Goal: Task Accomplishment & Management: Use online tool/utility

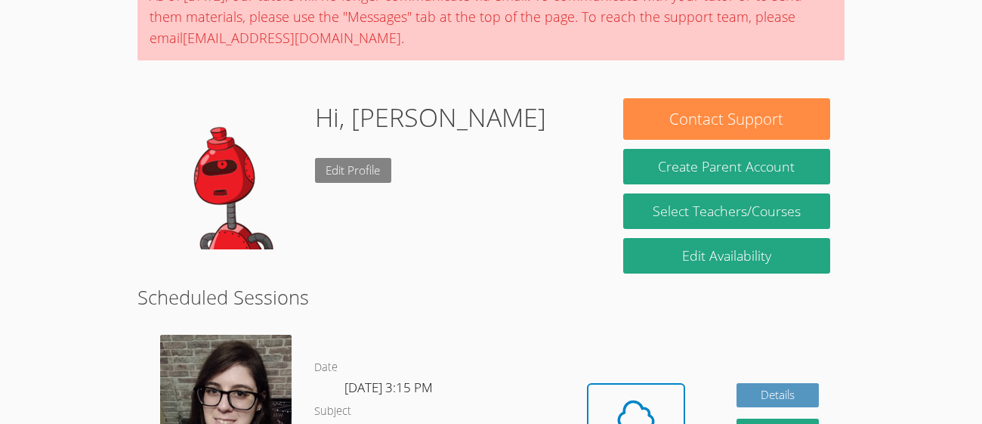
scroll to position [189, 0]
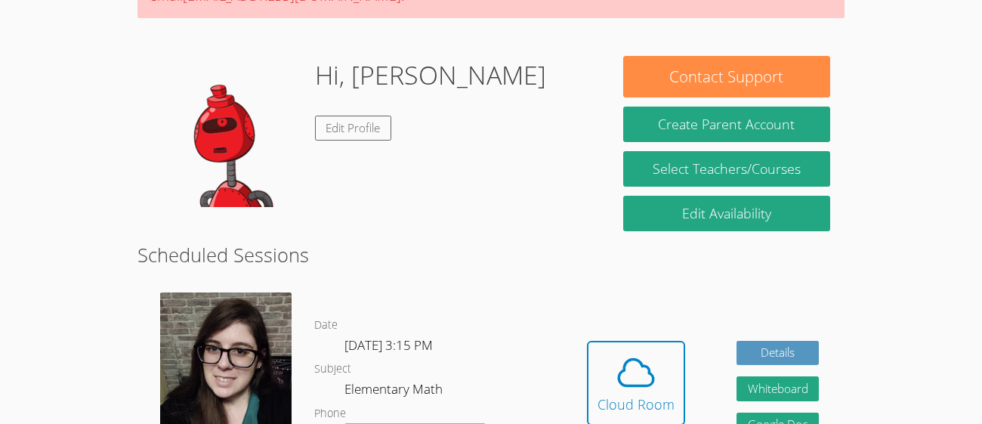
click at [430, 206] on div "Hi, Noelle Genevieve Edit Profile" at bounding box center [430, 131] width 231 height 151
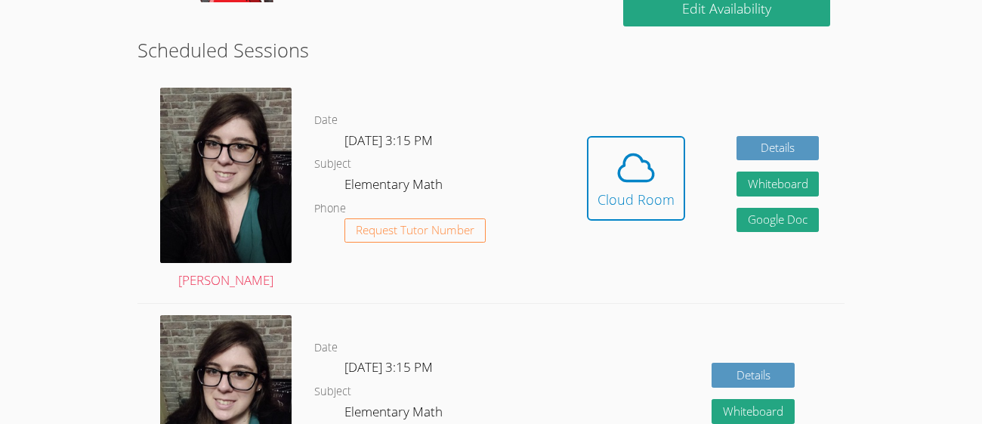
scroll to position [399, 0]
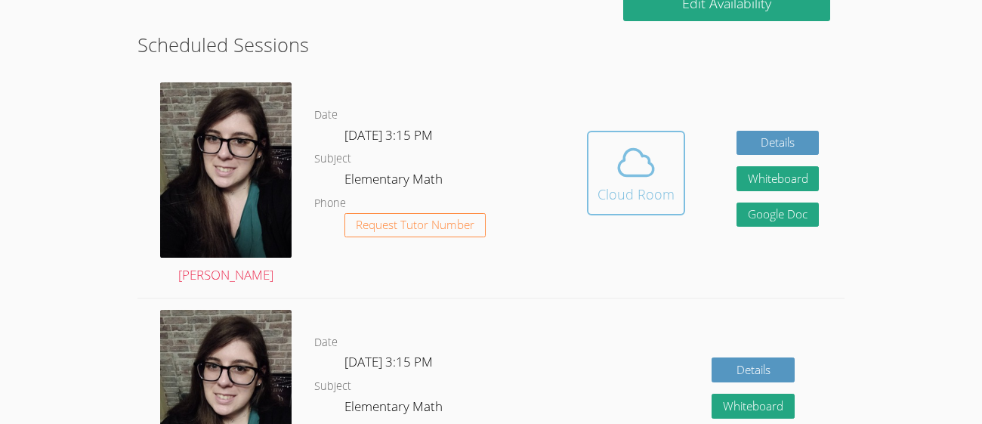
click at [653, 168] on icon at bounding box center [637, 162] width 35 height 26
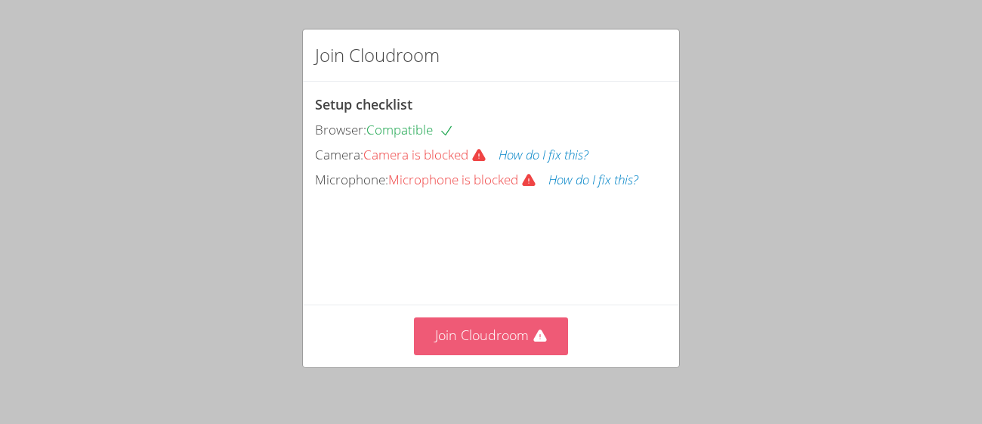
click at [544, 346] on button "Join Cloudroom" at bounding box center [491, 335] width 155 height 37
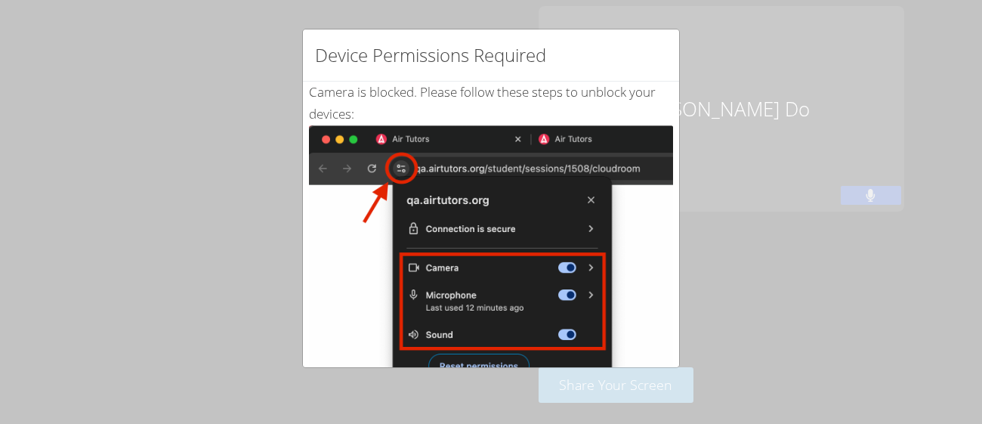
click at [688, 184] on div "Device Permissions Required Camera is blocked . Please follow these steps to un…" at bounding box center [491, 212] width 982 height 424
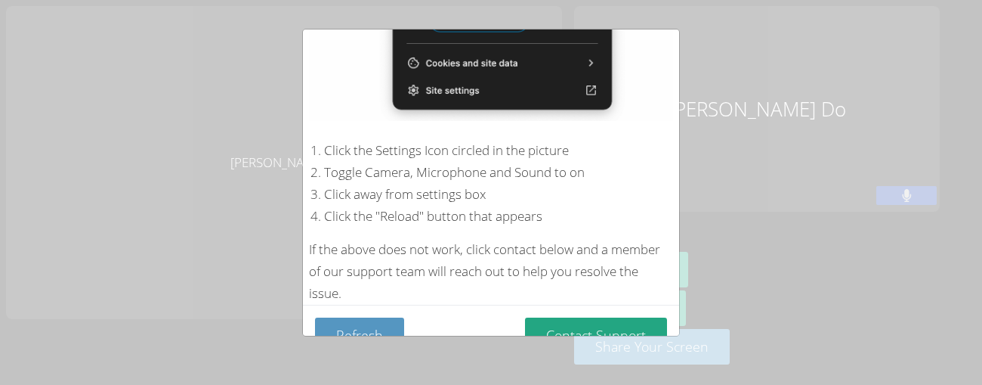
scroll to position [375, 0]
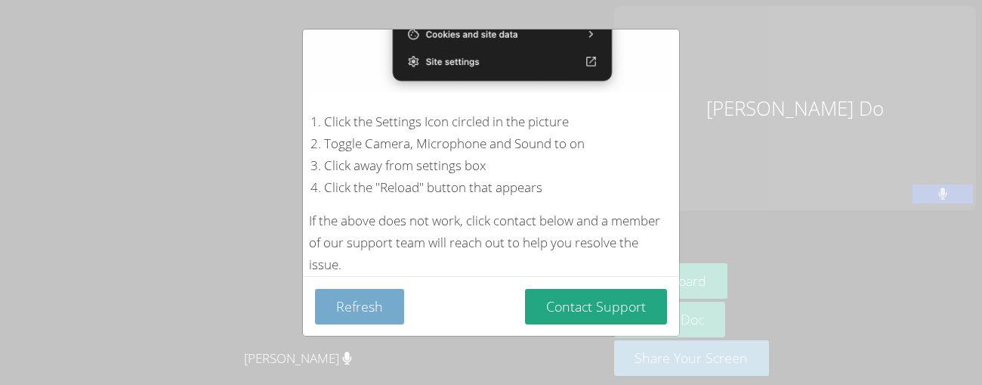
click at [378, 305] on button "Refresh" at bounding box center [359, 307] width 89 height 36
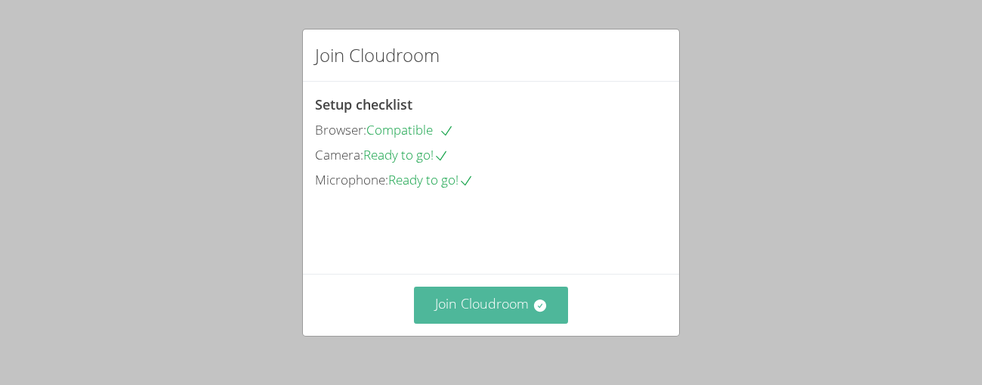
click at [502, 317] on button "Join Cloudroom" at bounding box center [491, 304] width 155 height 37
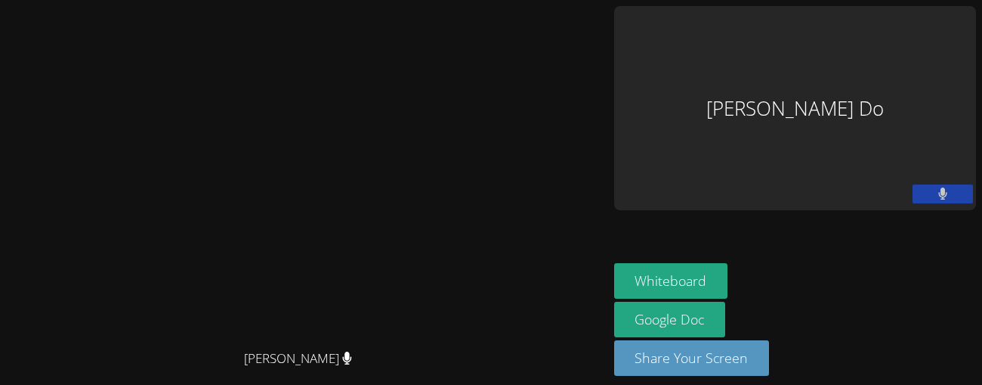
scroll to position [44, 0]
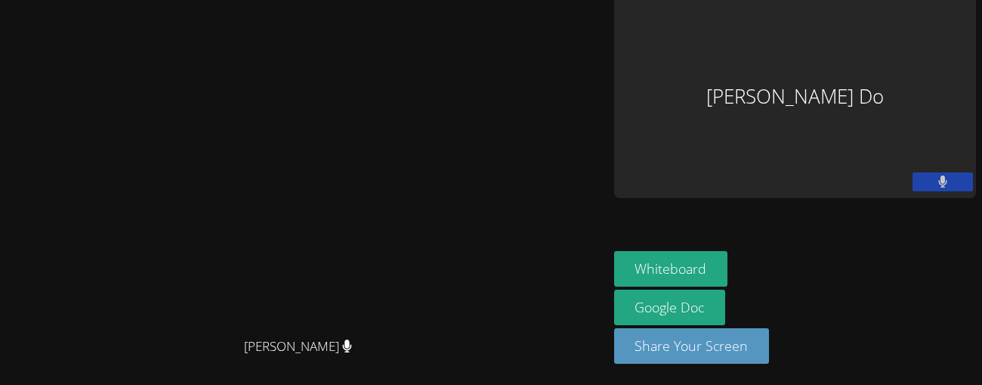
click at [417, 175] on video at bounding box center [303, 161] width 227 height 335
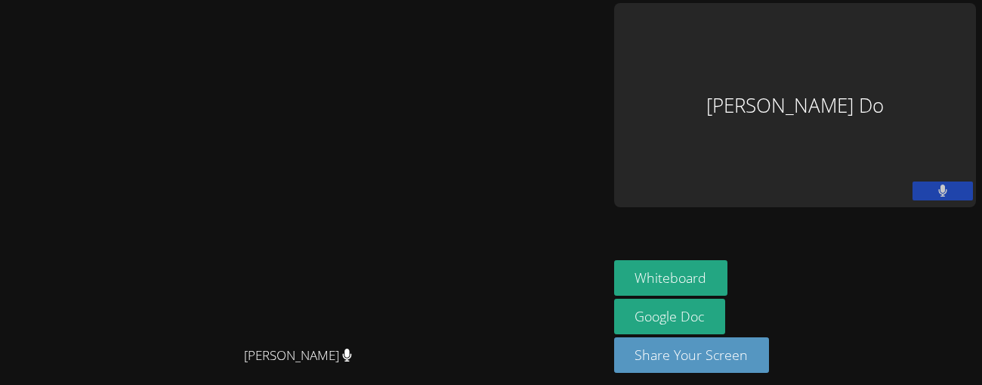
scroll to position [12, 0]
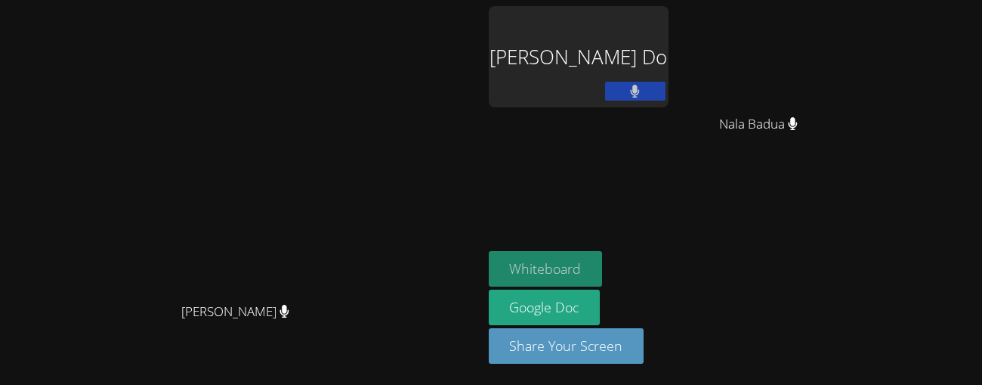
click at [603, 262] on button "Whiteboard" at bounding box center [546, 269] width 114 height 36
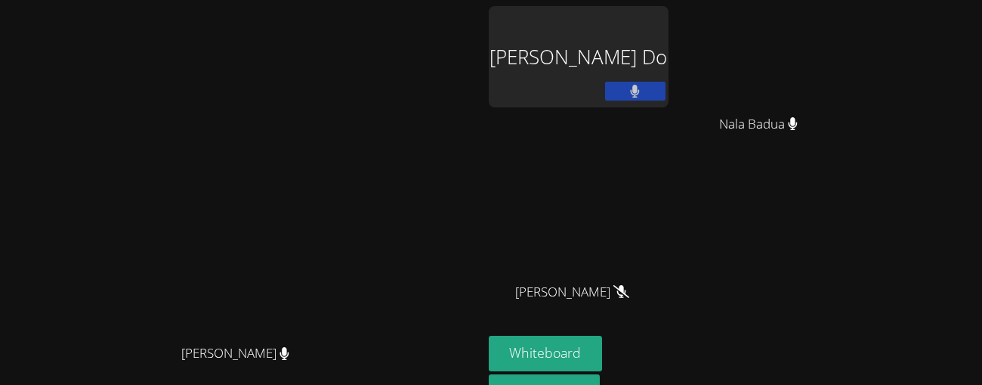
click at [666, 94] on button at bounding box center [635, 91] width 60 height 19
click at [666, 98] on button at bounding box center [635, 91] width 60 height 19
click at [640, 85] on icon at bounding box center [635, 91] width 10 height 13
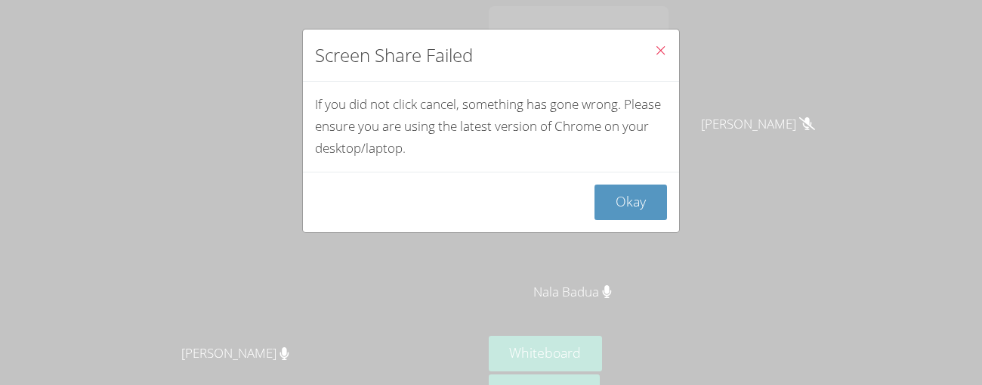
click at [654, 58] on span "Close" at bounding box center [660, 51] width 13 height 17
click at [658, 51] on icon "Close" at bounding box center [660, 50] width 13 height 13
click at [638, 197] on button "Okay" at bounding box center [631, 202] width 73 height 36
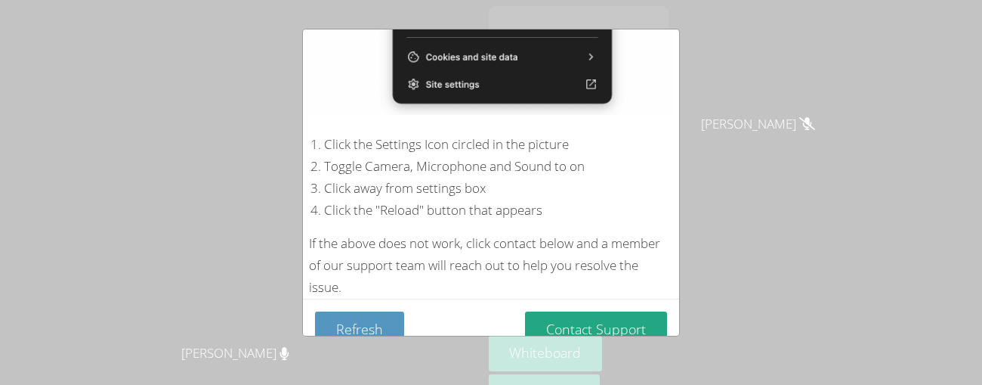
scroll to position [375, 0]
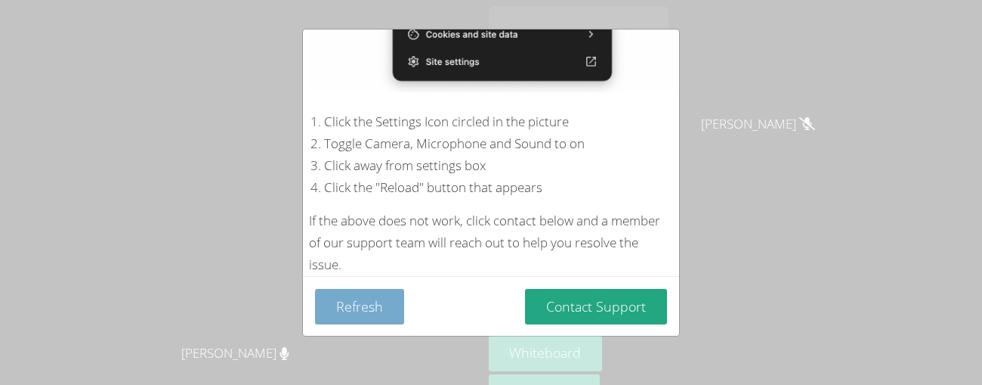
click at [388, 305] on button "Refresh" at bounding box center [359, 307] width 89 height 36
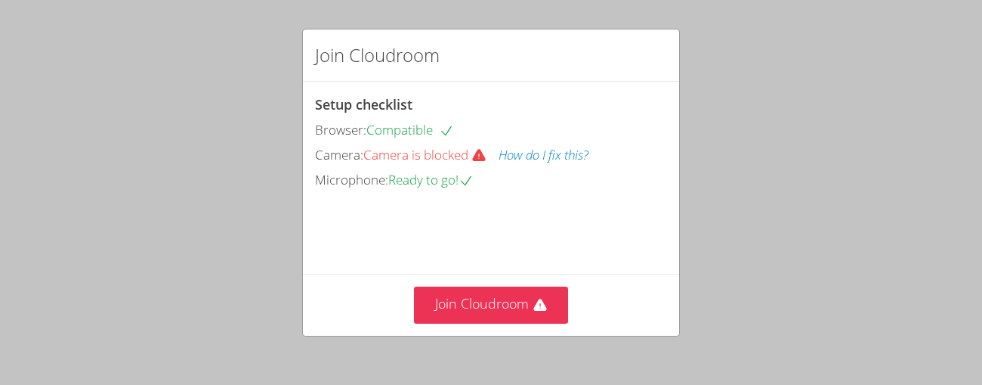
click at [477, 156] on icon at bounding box center [478, 156] width 13 height 12
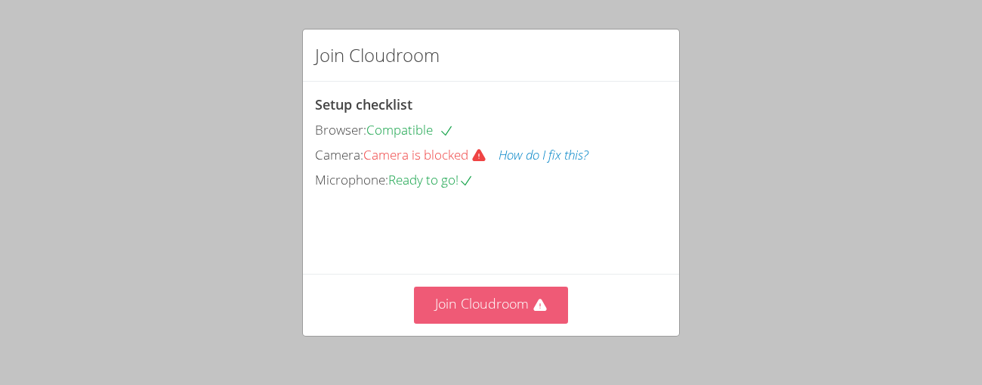
click at [474, 289] on button "Join Cloudroom" at bounding box center [491, 304] width 155 height 37
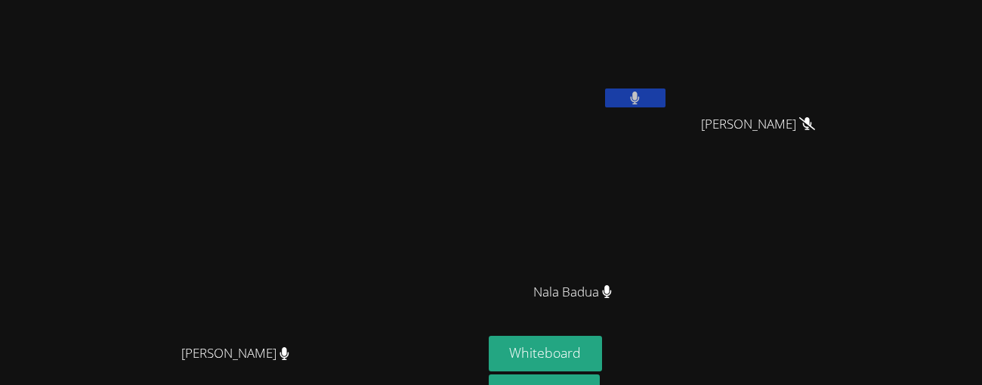
click at [640, 99] on icon at bounding box center [635, 97] width 10 height 13
click at [666, 95] on button at bounding box center [635, 97] width 60 height 19
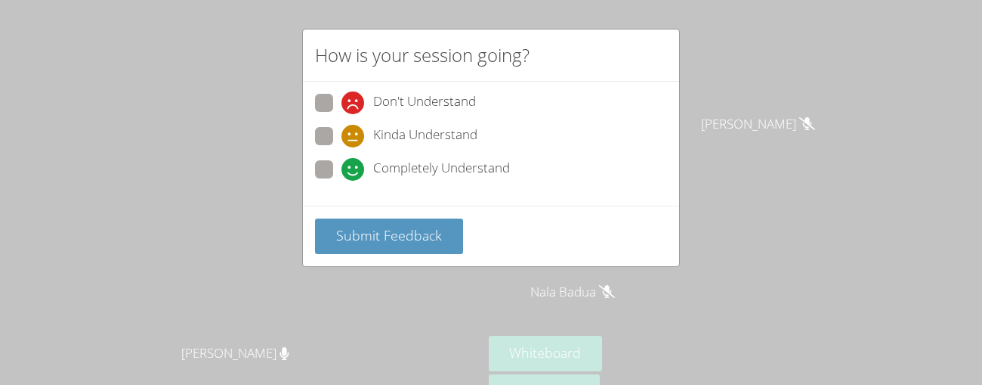
click at [389, 136] on span "Kinda Understand" at bounding box center [425, 136] width 104 height 23
click at [354, 136] on input "Kinda Understand" at bounding box center [347, 133] width 13 height 13
radio input "true"
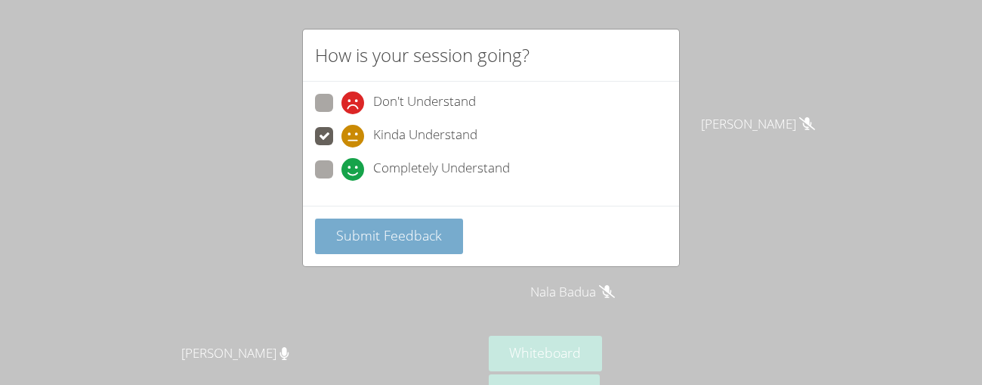
click at [376, 245] on button "Submit Feedback" at bounding box center [389, 236] width 148 height 36
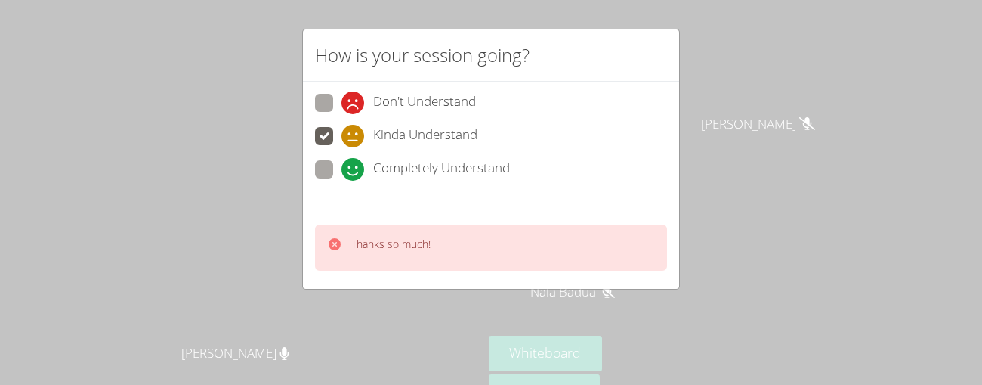
click at [193, 207] on div "How is your session going? Don't Understand Kinda Understand Completely Underst…" at bounding box center [491, 192] width 982 height 385
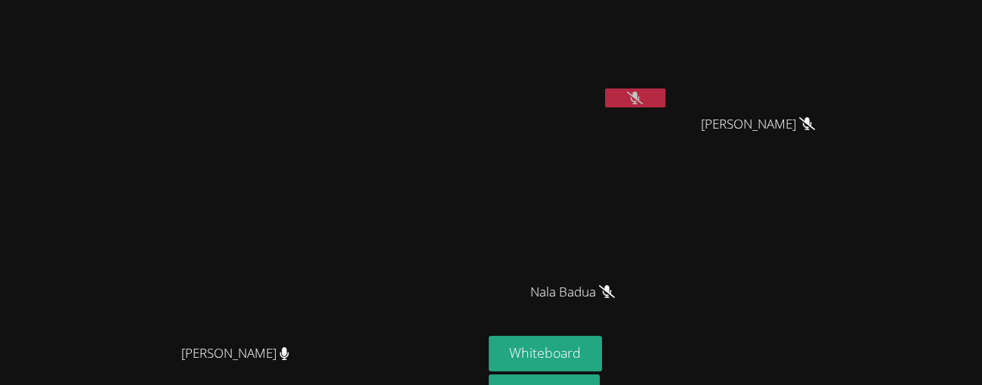
click at [605, 88] on button at bounding box center [635, 97] width 60 height 19
click at [666, 107] on button at bounding box center [635, 97] width 60 height 19
